Goal: Information Seeking & Learning: Learn about a topic

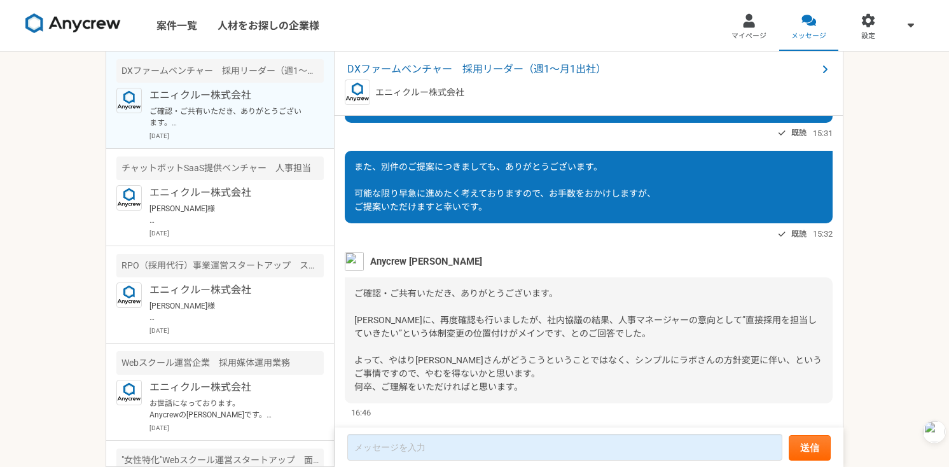
scroll to position [1417, 0]
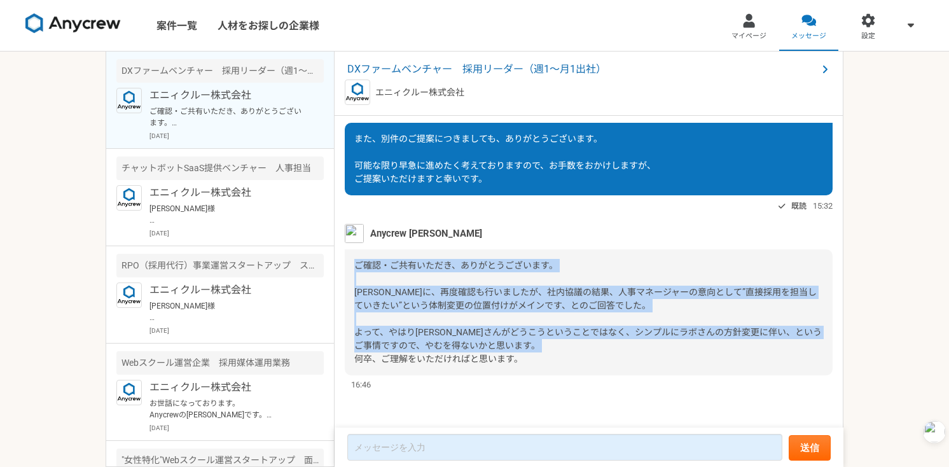
drag, startPoint x: 356, startPoint y: 266, endPoint x: 537, endPoint y: 355, distance: 201.0
click at [537, 355] on div "ご確認・ご共有いただき、ありがとうございます。 [PERSON_NAME]に、再度確認も行いましたが、社内協議の結果、人事マネージャーの意向として”直接採用を…" at bounding box center [589, 312] width 488 height 126
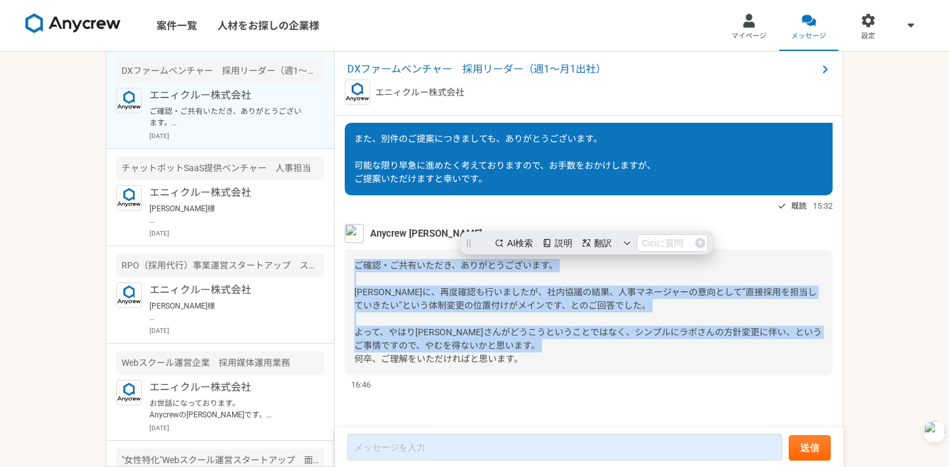
scroll to position [0, 0]
copy span "ご確認・ご共有いただき、ありがとうございます。 [PERSON_NAME]に、再度確認も行いましたが、社内協議の結果、人事マネージャーの意向として”直接採用を…"
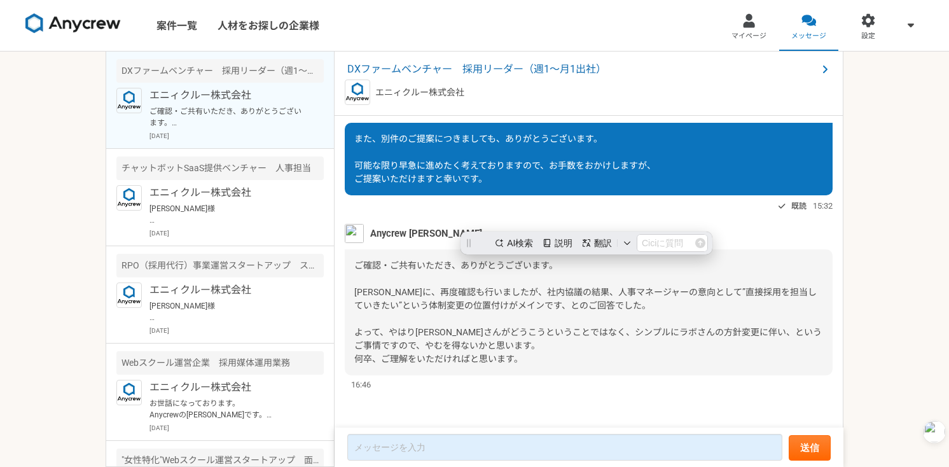
click at [615, 196] on div "また、別件のご提案につきましても、ありがとうございます。 可能な限り早急に進めたく考えておりますので、お手数をおかけしますが、 ご提案いただけますと幸いです。…" at bounding box center [589, 168] width 488 height 91
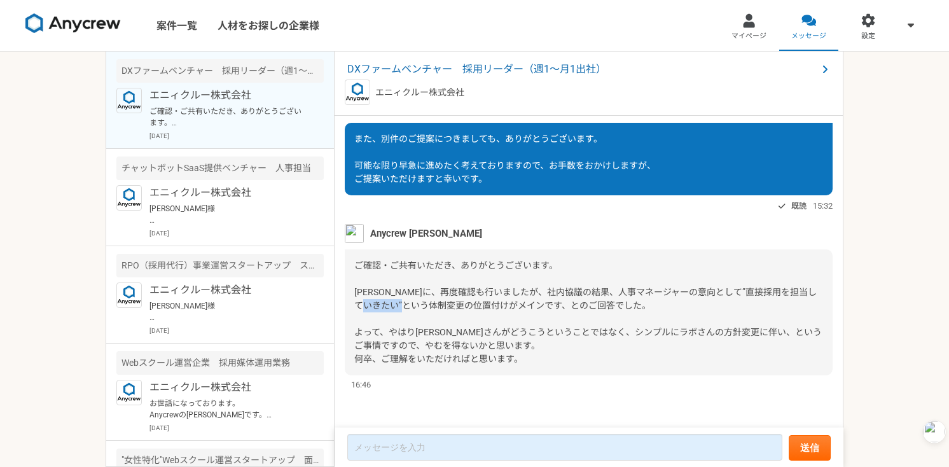
drag, startPoint x: 398, startPoint y: 308, endPoint x: 450, endPoint y: 308, distance: 51.5
click at [450, 308] on span "ご確認・ご共有いただき、ありがとうございます。 [PERSON_NAME]に、再度確認も行いましたが、社内協議の結果、人事マネージャーの意向として”直接採用を…" at bounding box center [587, 312] width 467 height 104
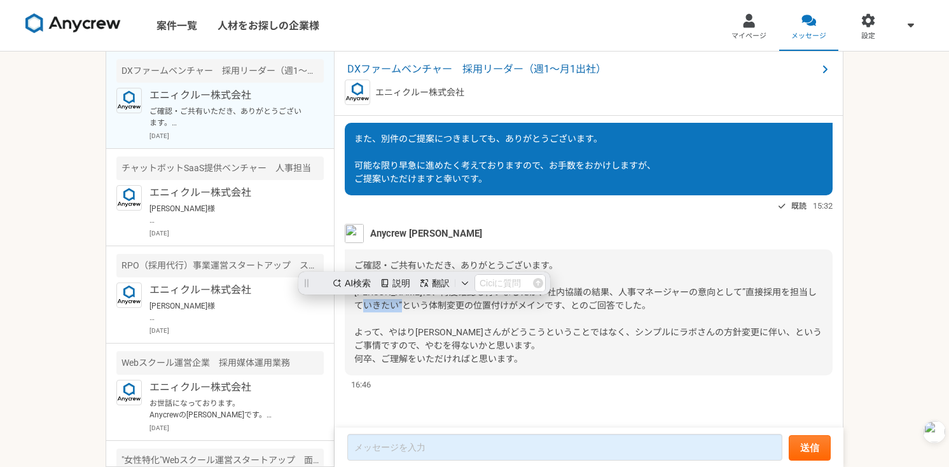
click at [450, 308] on span "ご確認・ご共有いただき、ありがとうございます。 [PERSON_NAME]に、再度確認も行いましたが、社内協議の結果、人事マネージャーの意向として”直接採用を…" at bounding box center [587, 312] width 467 height 104
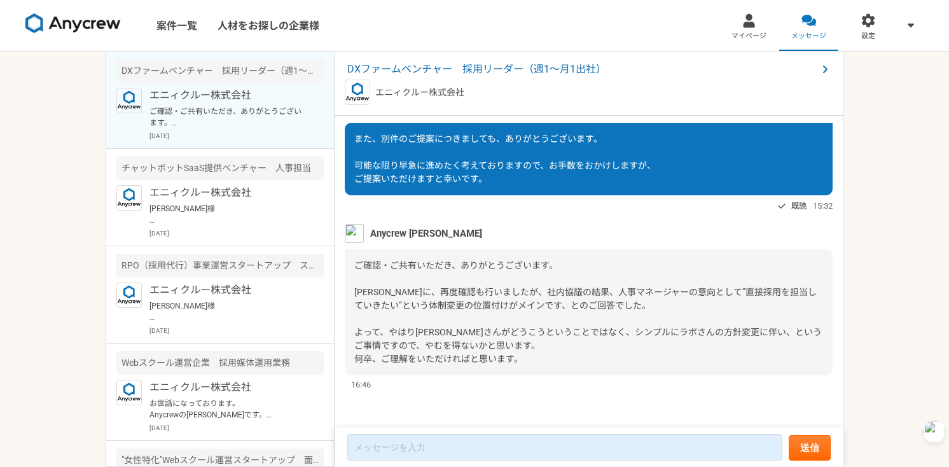
click at [95, 21] on img at bounding box center [72, 23] width 95 height 20
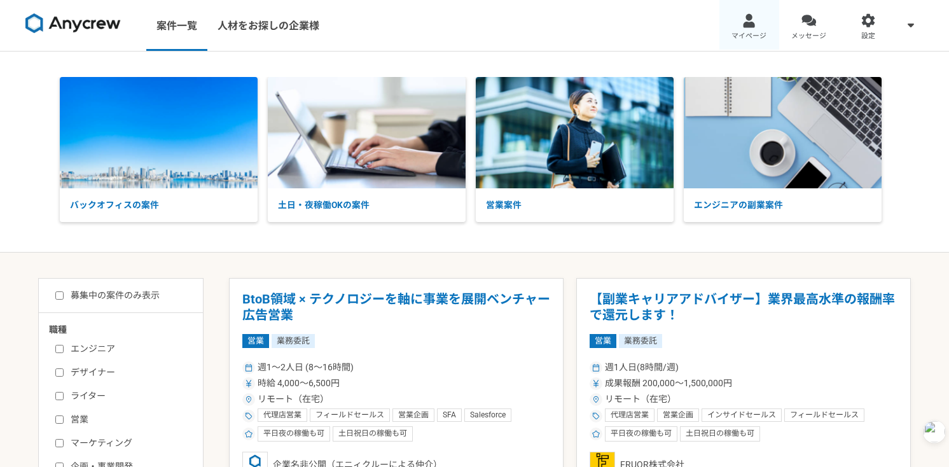
click at [745, 23] on div at bounding box center [748, 20] width 15 height 15
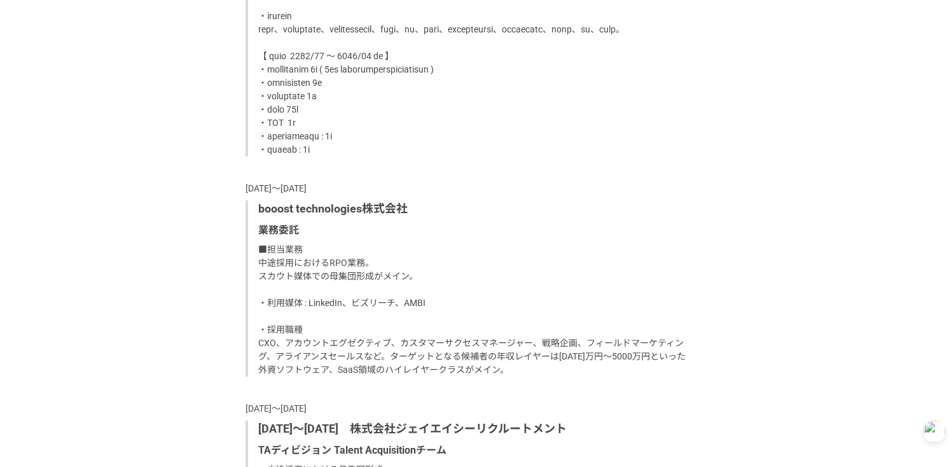
scroll to position [1182, 0]
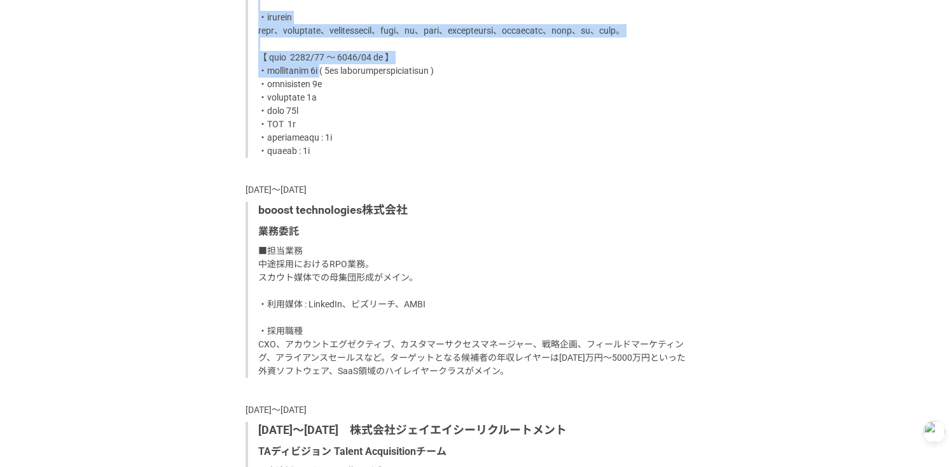
drag, startPoint x: 259, startPoint y: 62, endPoint x: 373, endPoint y: 284, distance: 249.1
click at [373, 158] on div "HENNGE株式会社 業務委託" at bounding box center [474, 16] width 458 height 283
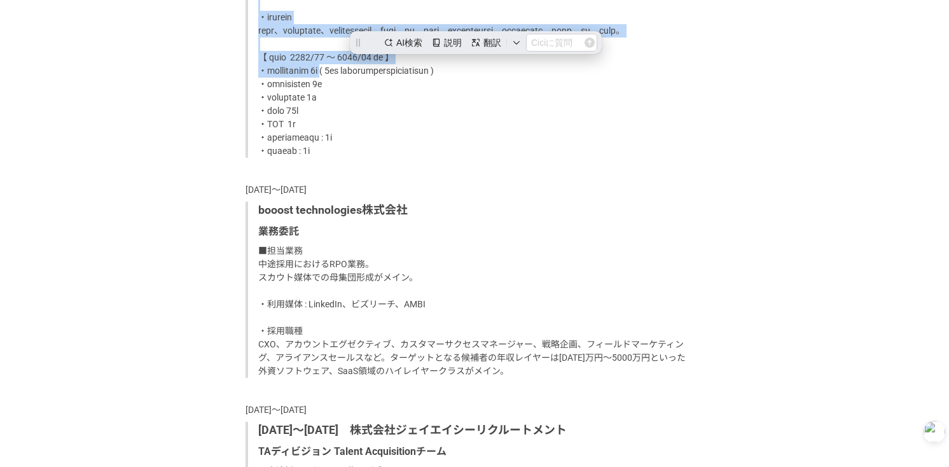
scroll to position [0, 0]
click at [373, 158] on p at bounding box center [475, 37] width 435 height 240
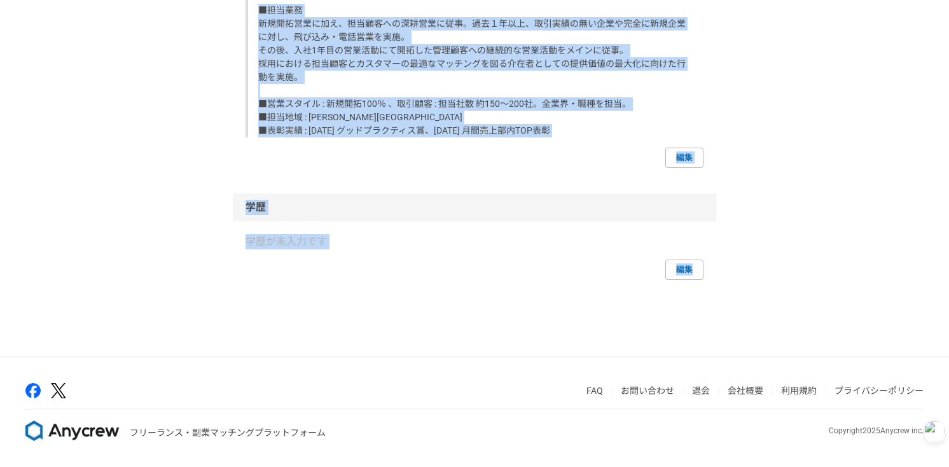
scroll to position [4521, 0]
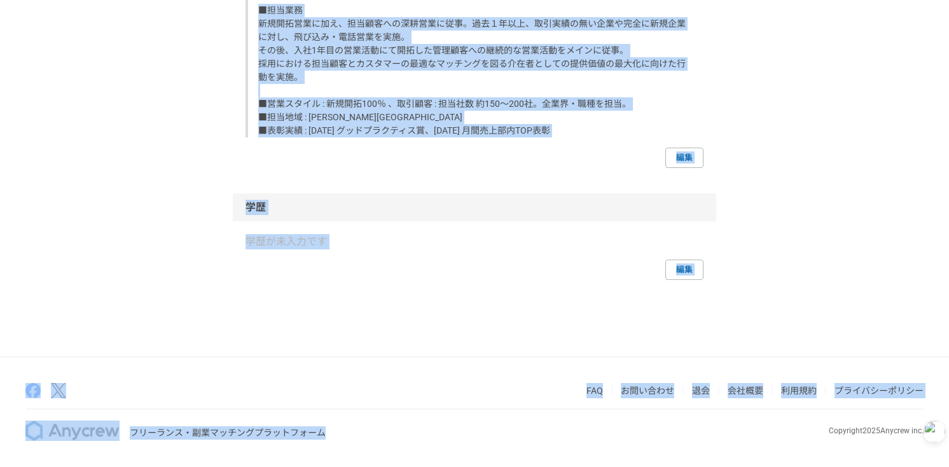
drag, startPoint x: 245, startPoint y: 240, endPoint x: 441, endPoint y: 523, distance: 343.6
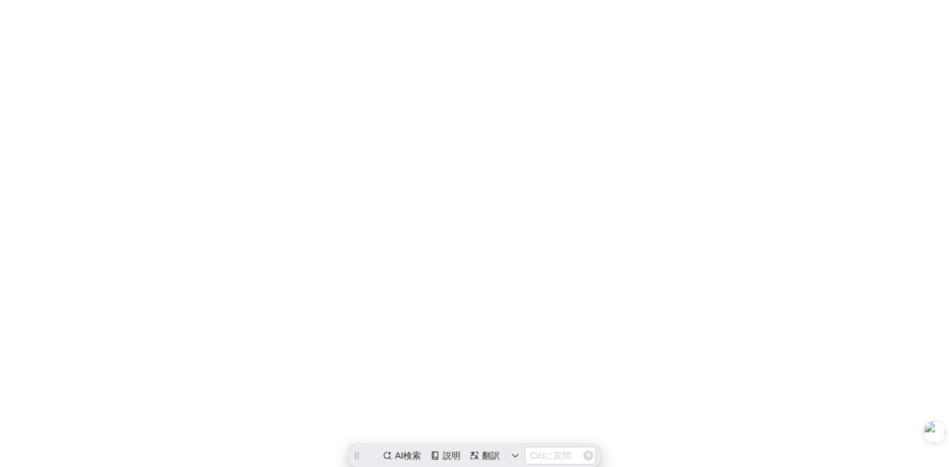
scroll to position [0, 0]
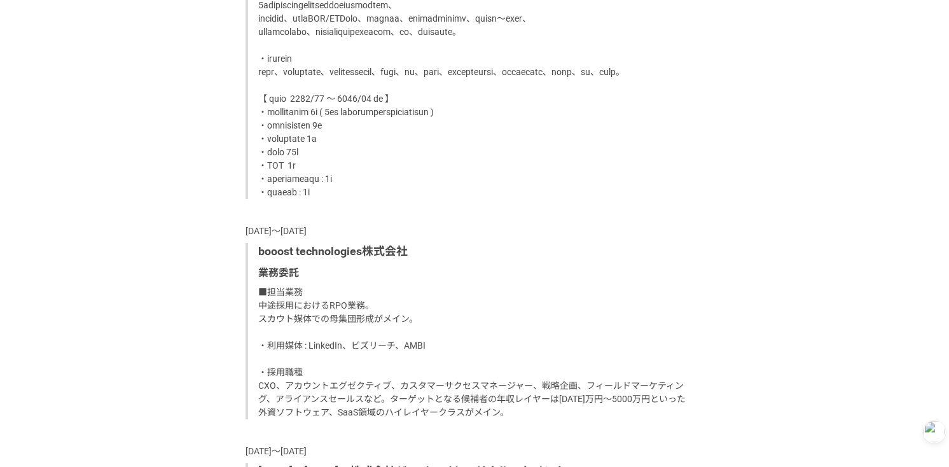
scroll to position [1145, 0]
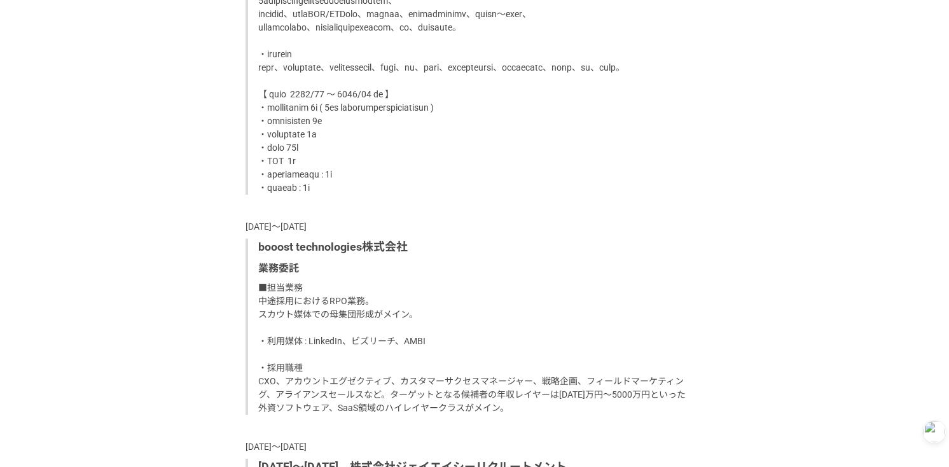
drag, startPoint x: 260, startPoint y: 144, endPoint x: 320, endPoint y: 202, distance: 83.2
click at [294, 149] on p at bounding box center [475, 74] width 435 height 240
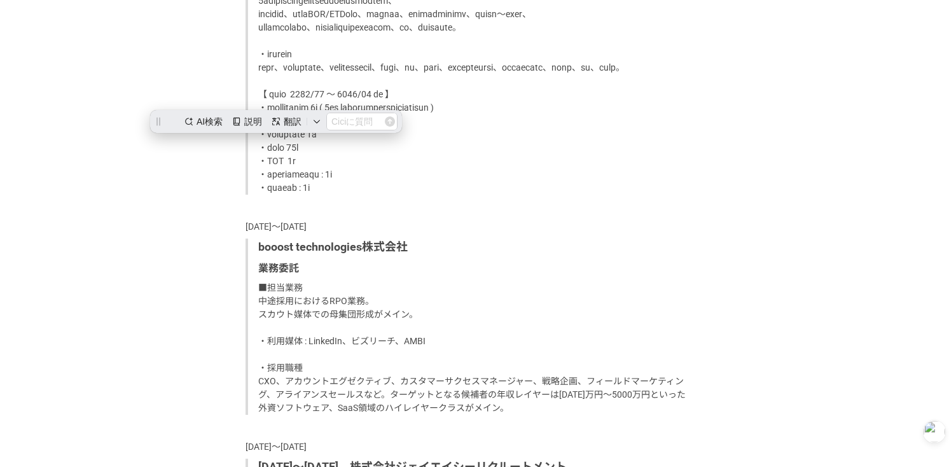
scroll to position [0, 0]
click at [401, 195] on p at bounding box center [475, 74] width 435 height 240
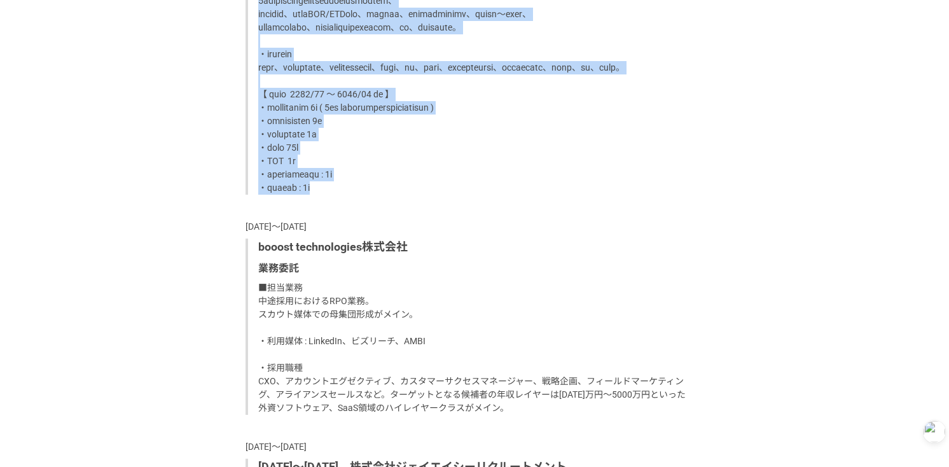
drag, startPoint x: 258, startPoint y: 143, endPoint x: 423, endPoint y: 395, distance: 301.7
click at [423, 195] on p at bounding box center [475, 74] width 435 height 240
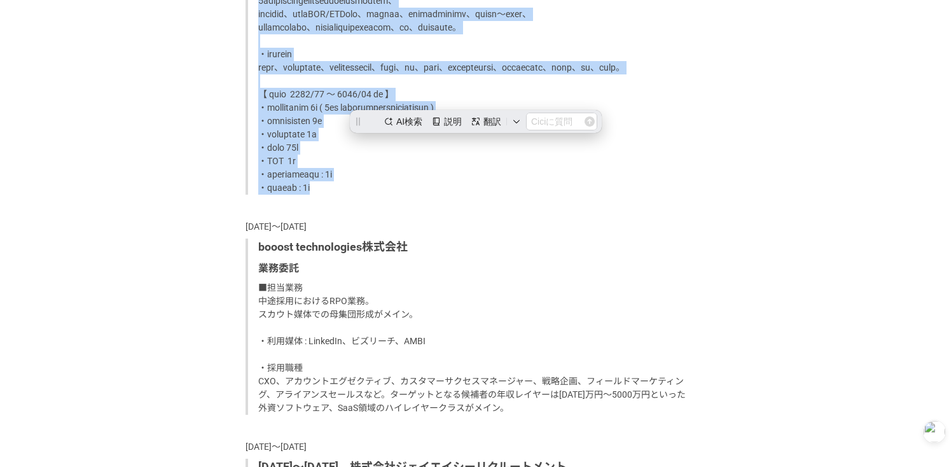
copy p "■lore ipsumdolorsitametconsec。 5adipiscingelitseddoeiusmodtem、 incidid、utlaBOR/…"
click at [554, 172] on p at bounding box center [475, 74] width 435 height 240
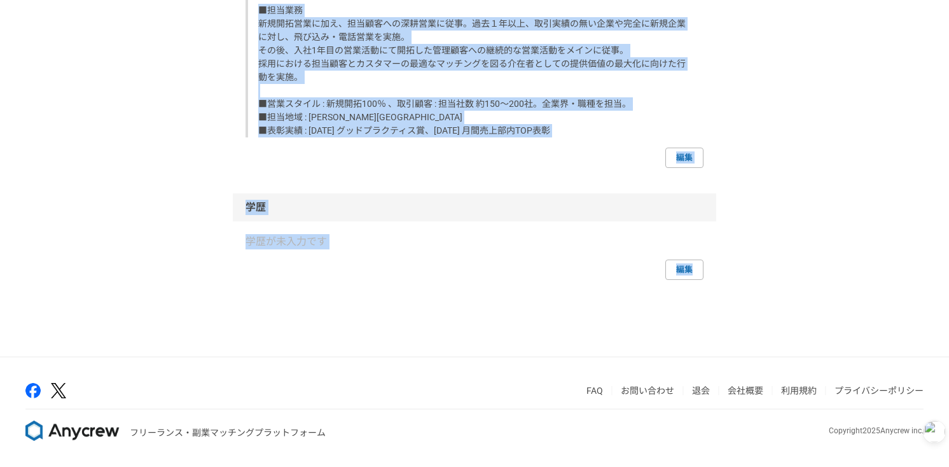
scroll to position [4521, 0]
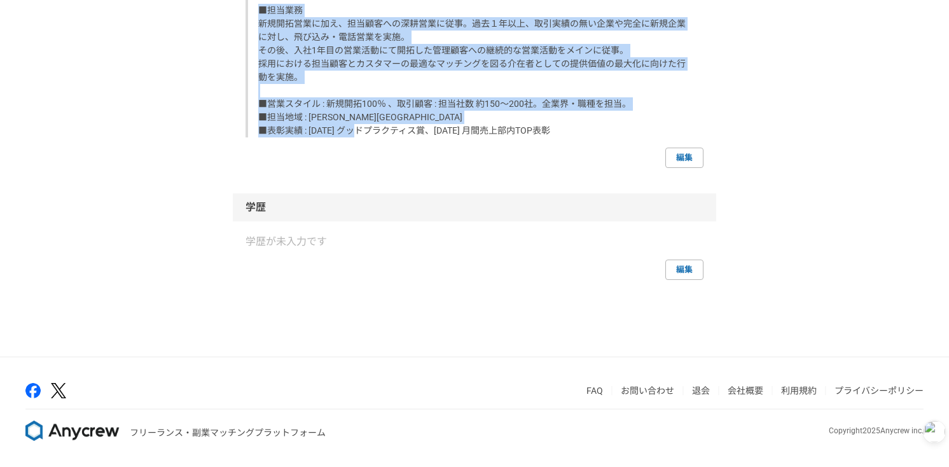
drag, startPoint x: 258, startPoint y: 107, endPoint x: 582, endPoint y: 115, distance: 325.0
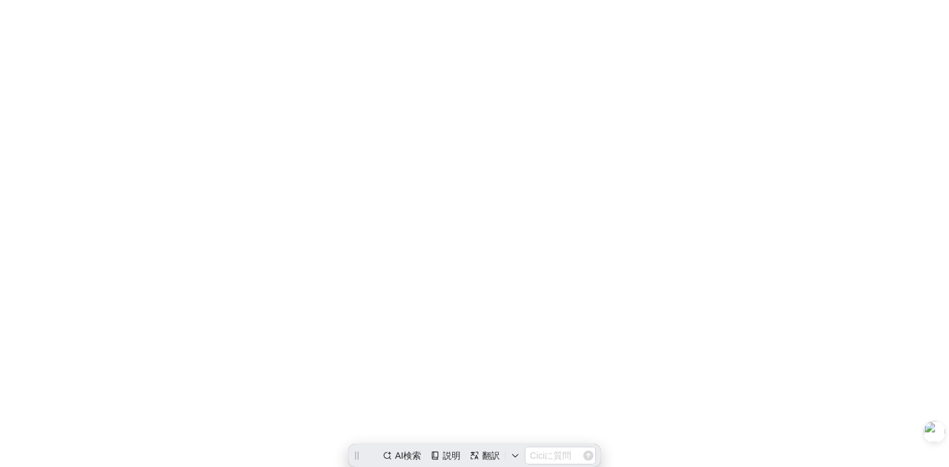
scroll to position [0, 0]
copy div "LOREMIpsum dolo ■sita consecteturadipiscingel。 1seddoeiusmodtemporincididuntu、 …"
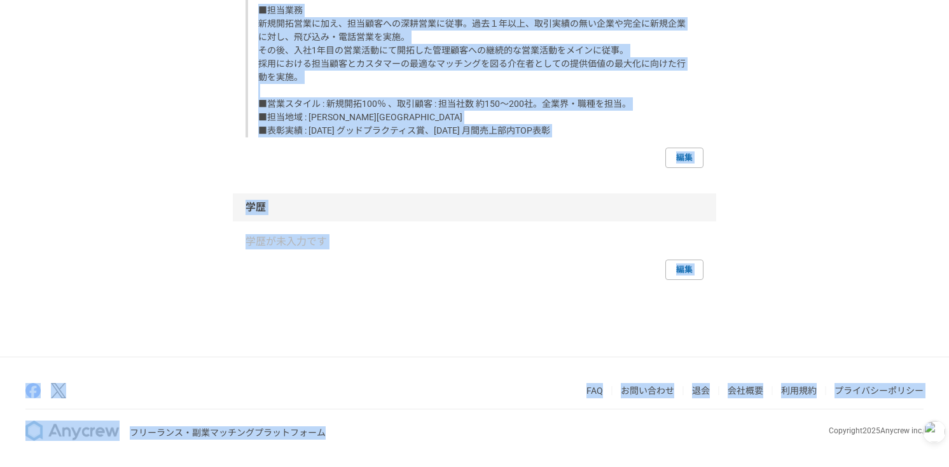
scroll to position [4521, 0]
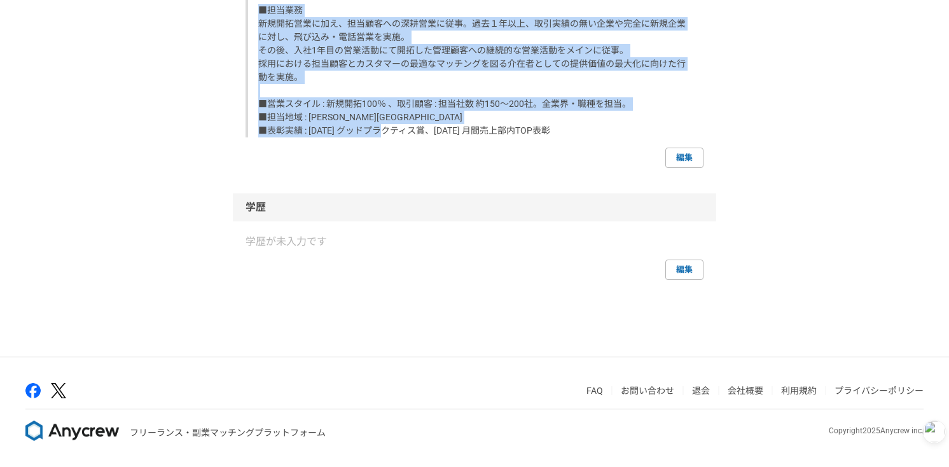
drag, startPoint x: 259, startPoint y: 294, endPoint x: 556, endPoint y: 134, distance: 337.1
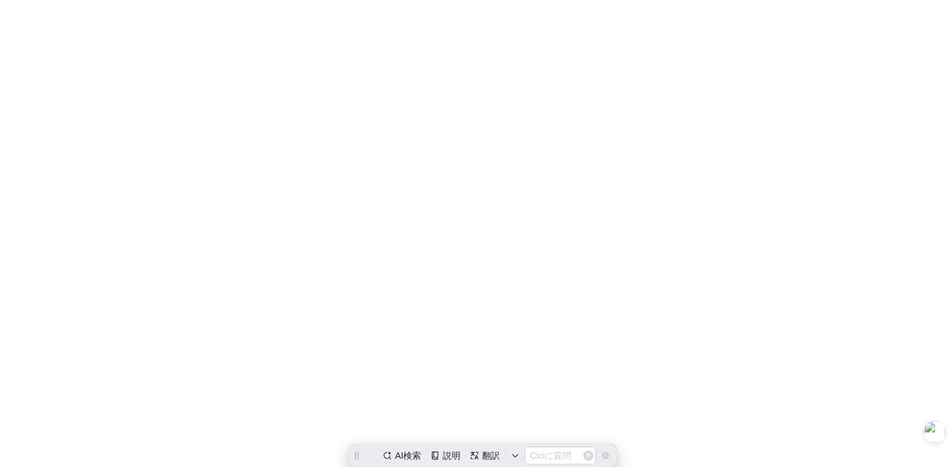
scroll to position [0, 0]
copy div "LOREMIpsum dolo ■sita consecteturadipiscingel。 1seddoeiusmodtemporincididuntu、 …"
